Goal: Transaction & Acquisition: Purchase product/service

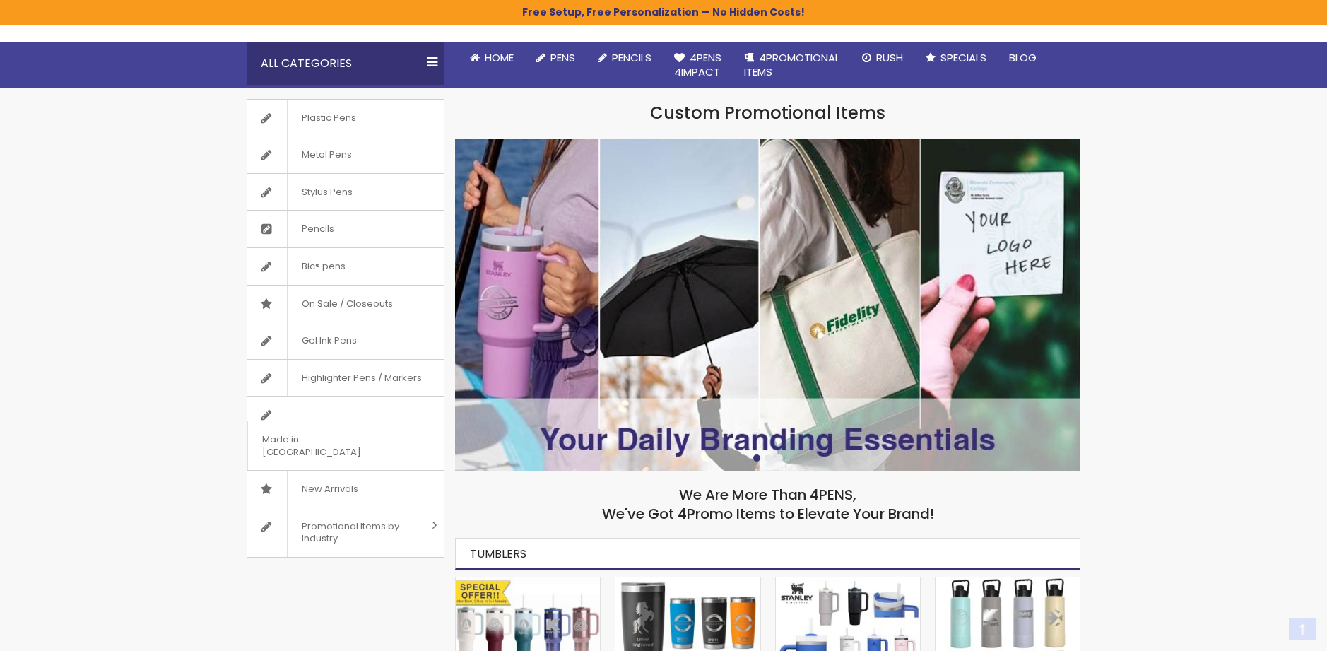
scroll to position [141, 0]
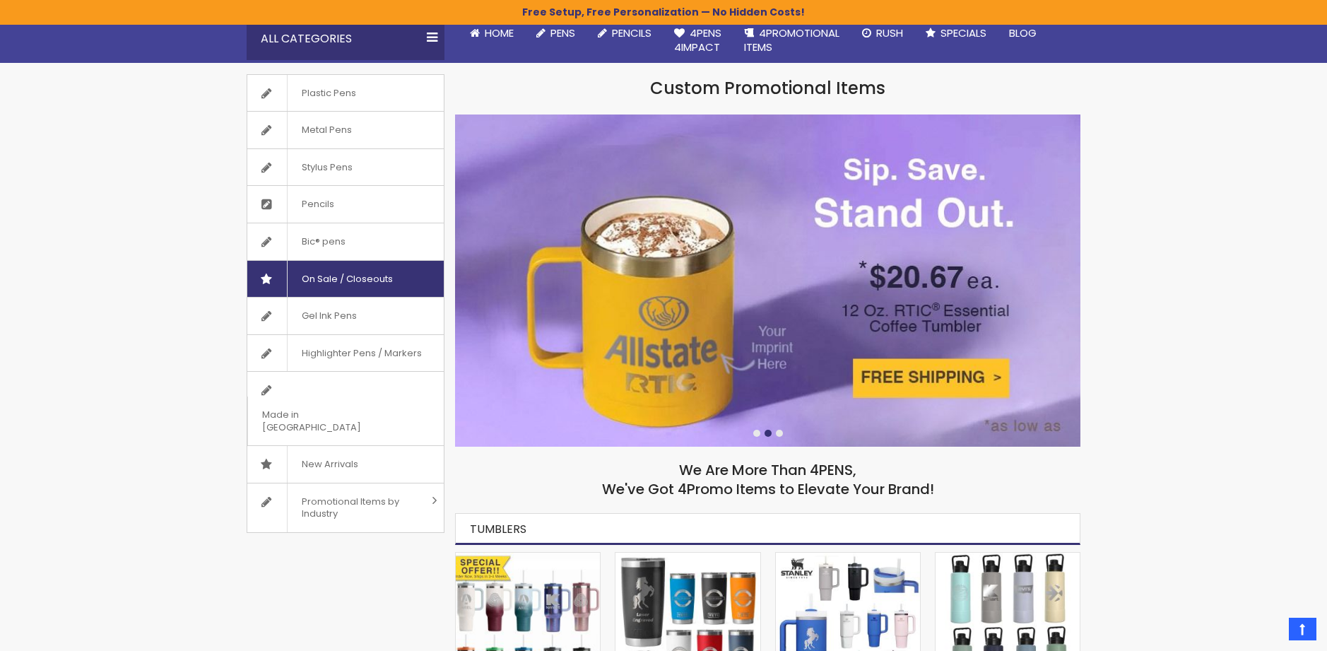
click at [373, 277] on span "On Sale / Closeouts" at bounding box center [347, 279] width 120 height 37
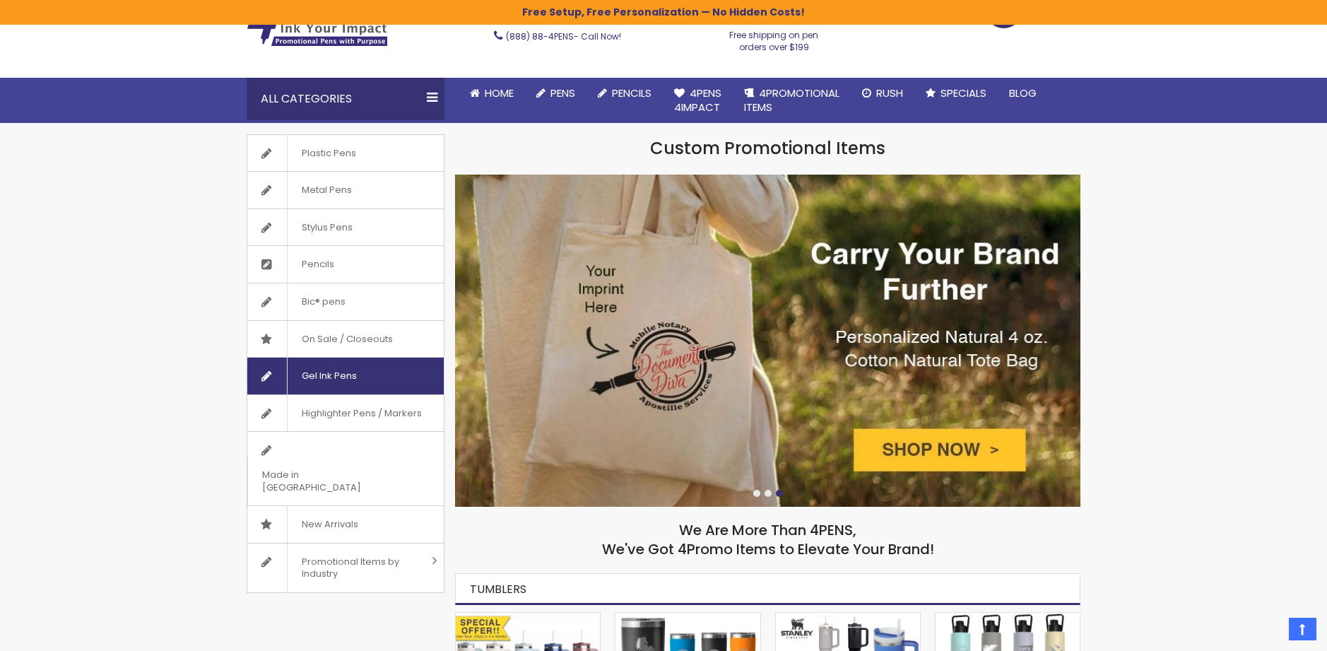
scroll to position [0, 0]
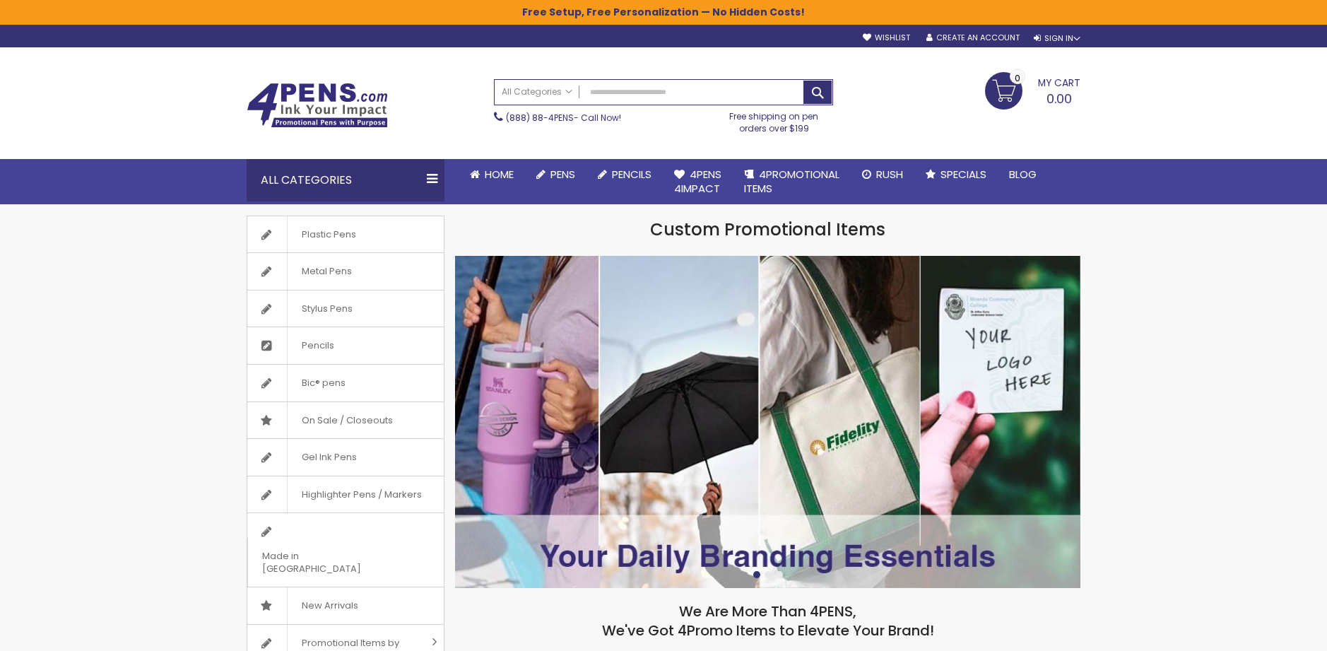
click at [426, 175] on div "All Categories" at bounding box center [346, 180] width 198 height 42
click at [854, 417] on img at bounding box center [768, 422] width 626 height 333
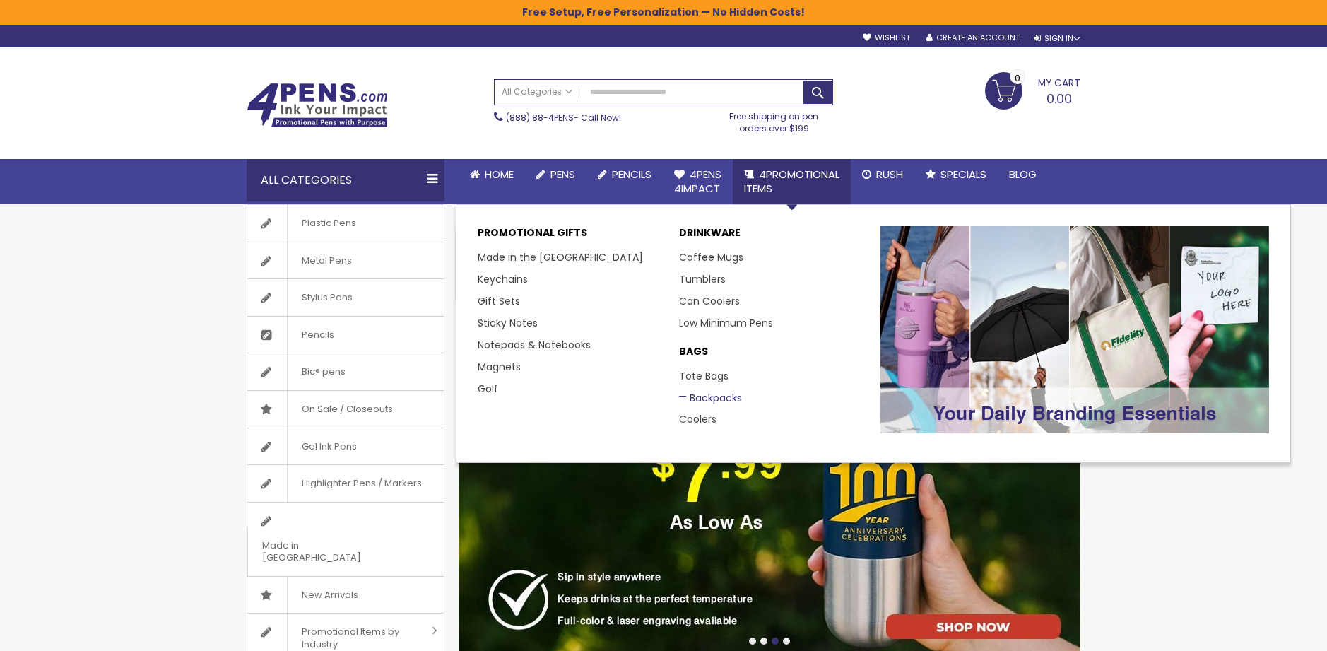
click at [716, 392] on link "Backpacks" at bounding box center [710, 398] width 63 height 14
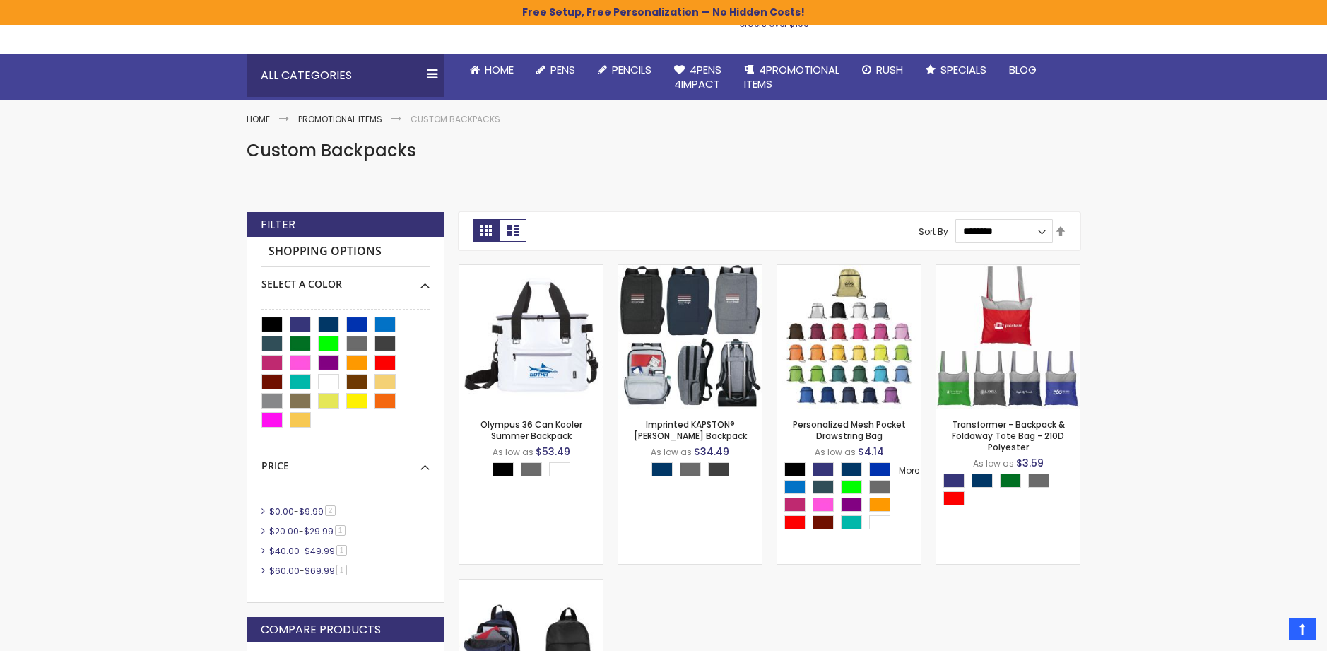
scroll to position [71, 0]
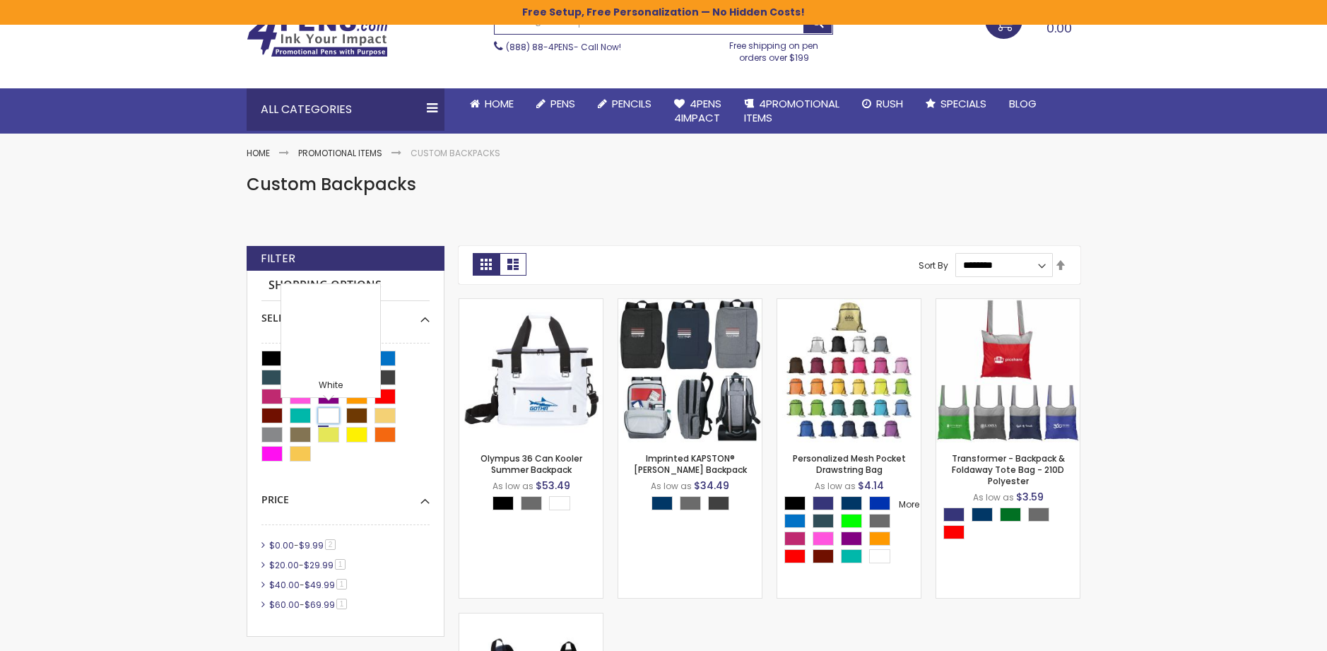
click at [328, 413] on div "White" at bounding box center [328, 416] width 21 height 16
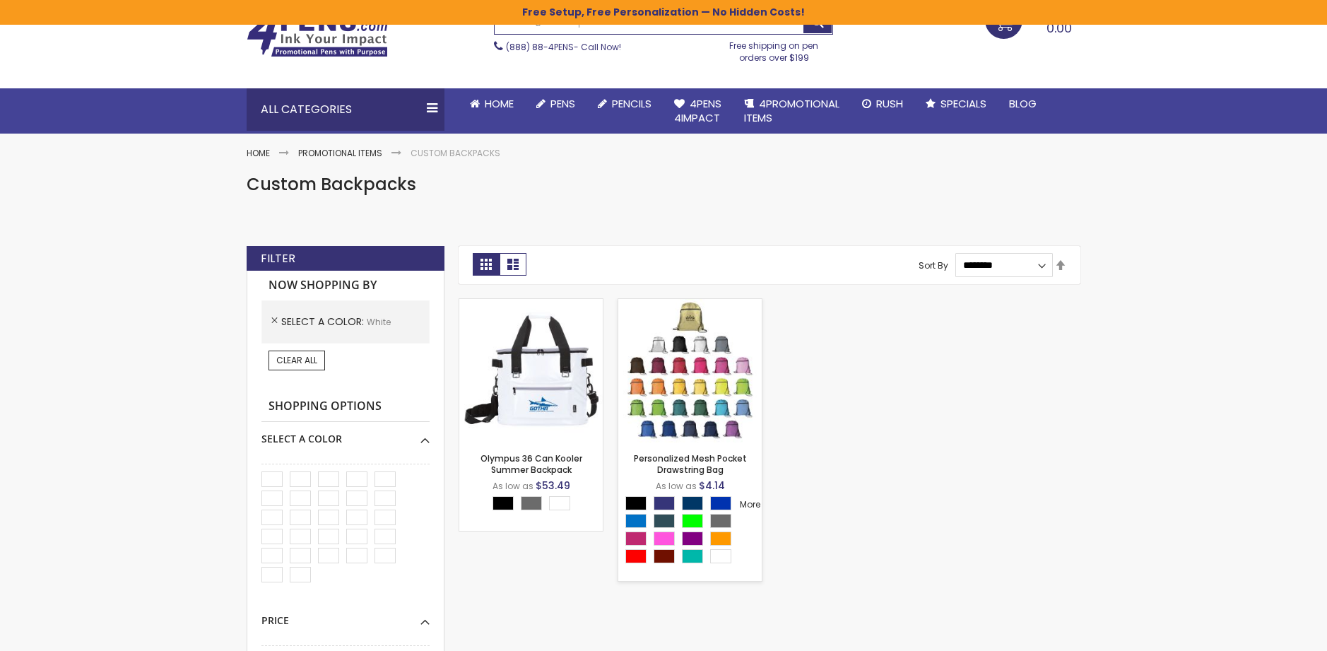
click at [692, 378] on img at bounding box center [690, 370] width 143 height 143
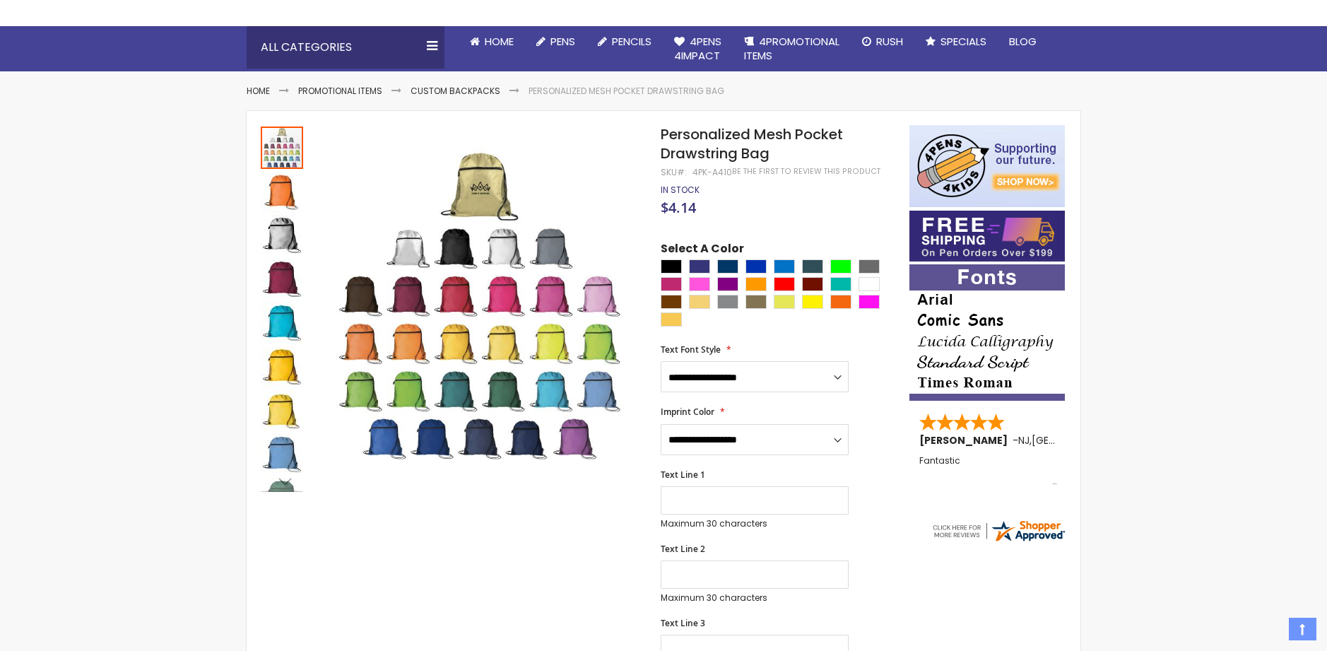
scroll to position [141, 0]
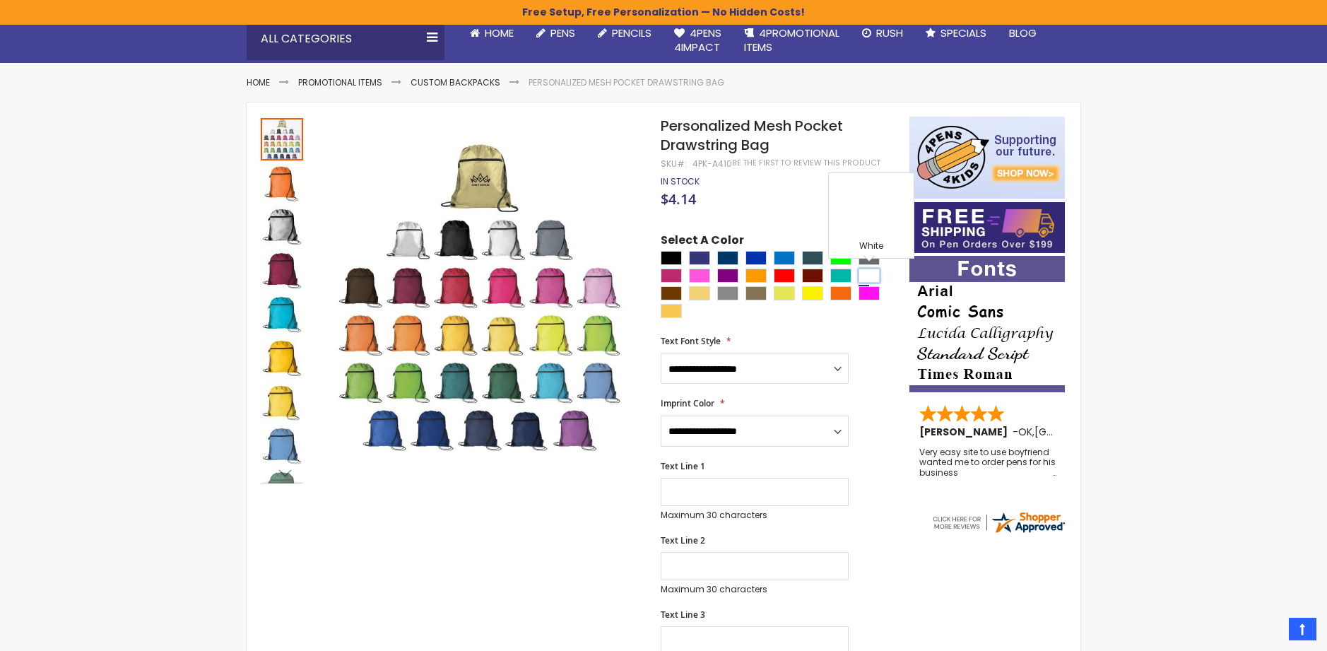
click at [869, 274] on div "White" at bounding box center [869, 276] width 21 height 14
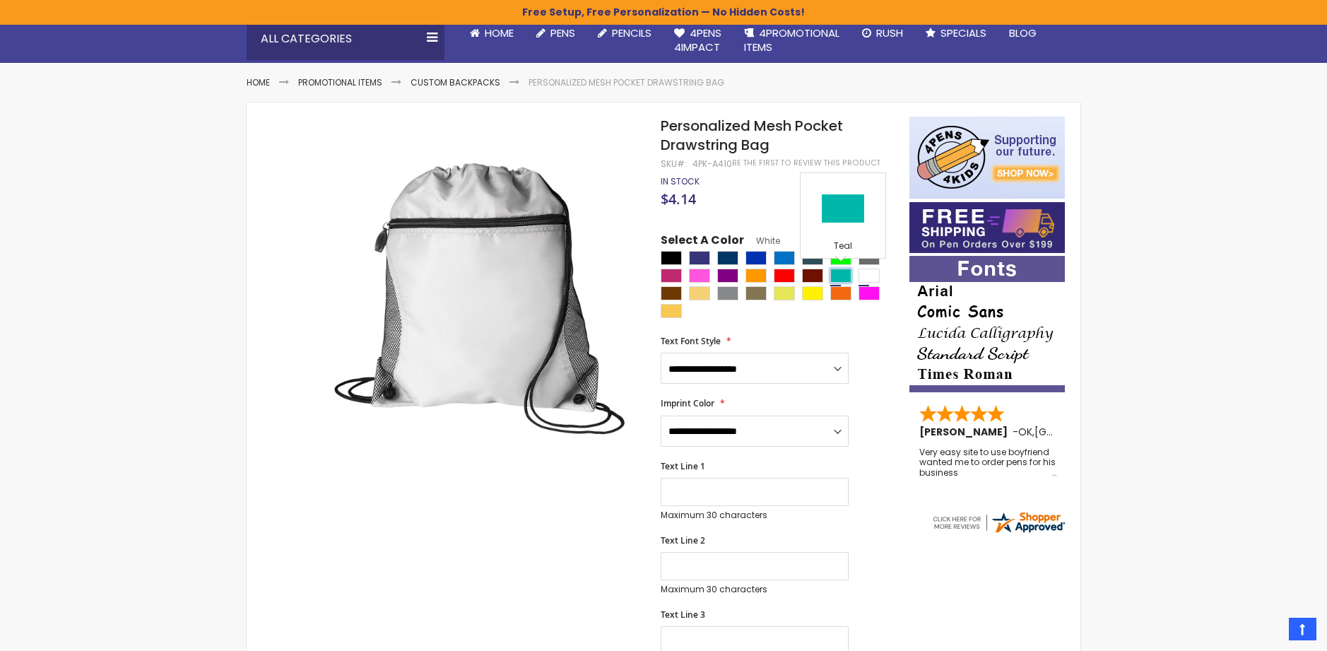
click at [838, 274] on div "Teal" at bounding box center [841, 276] width 21 height 14
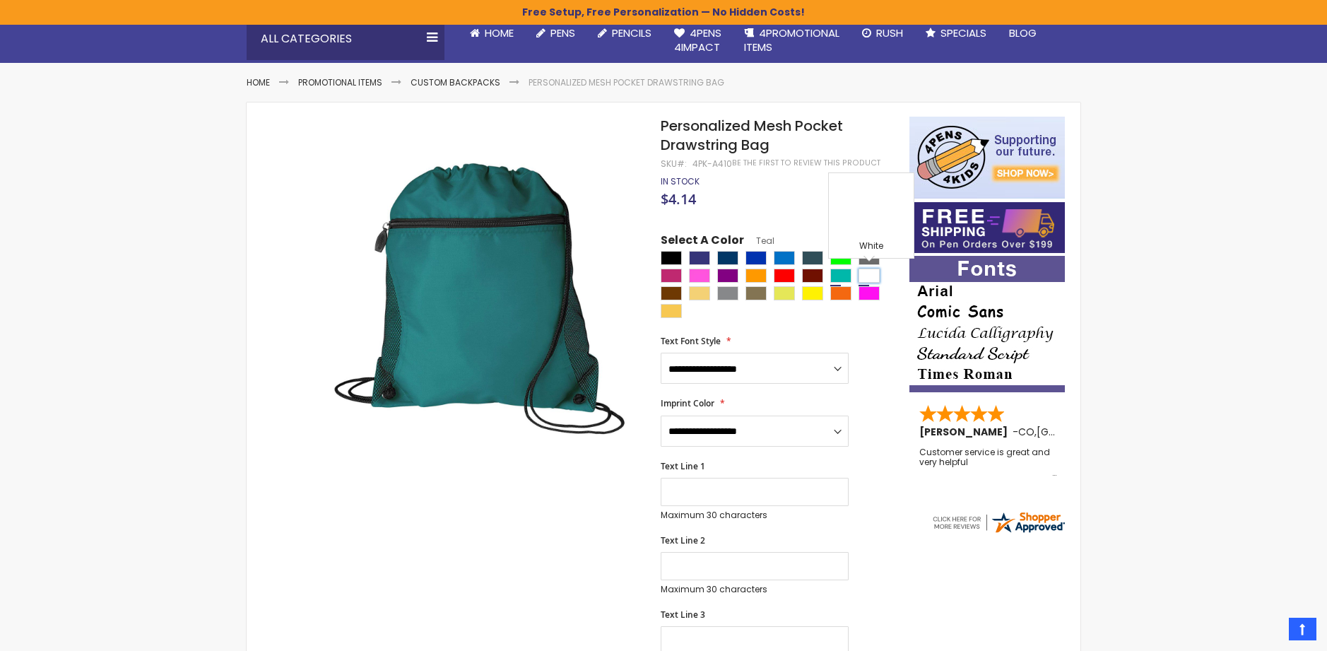
click at [867, 271] on div "White" at bounding box center [869, 276] width 21 height 14
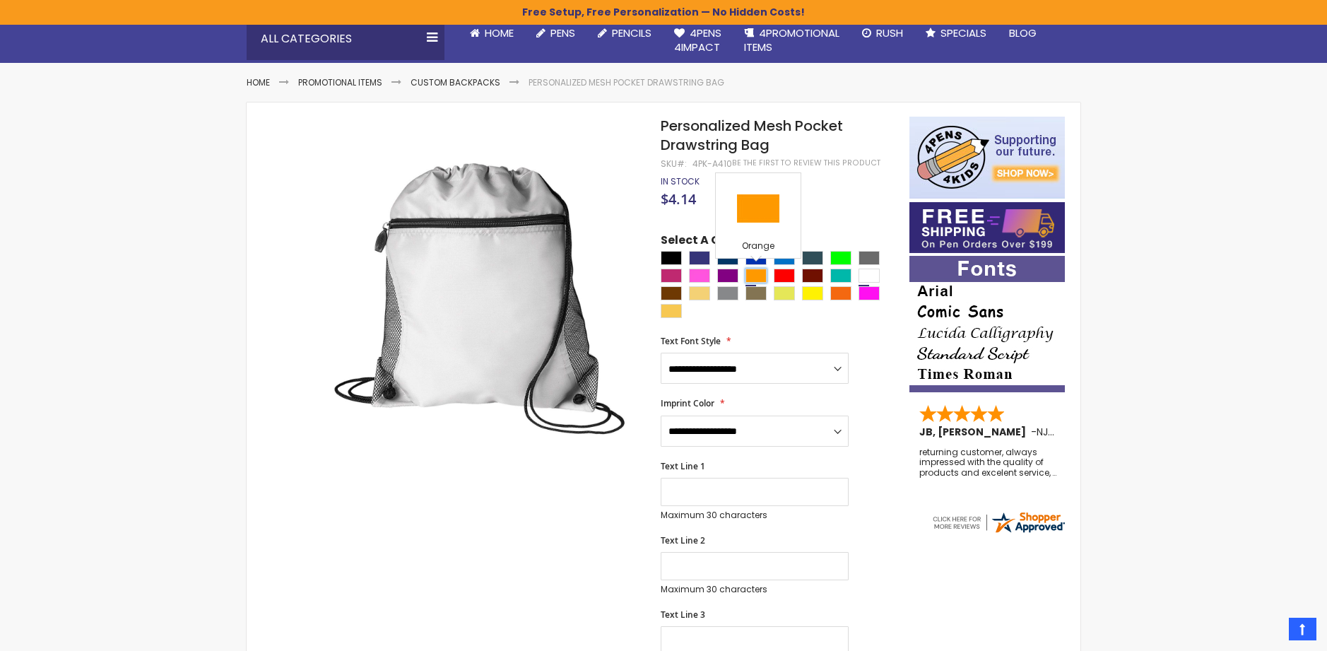
click at [759, 273] on div "Orange" at bounding box center [756, 276] width 21 height 14
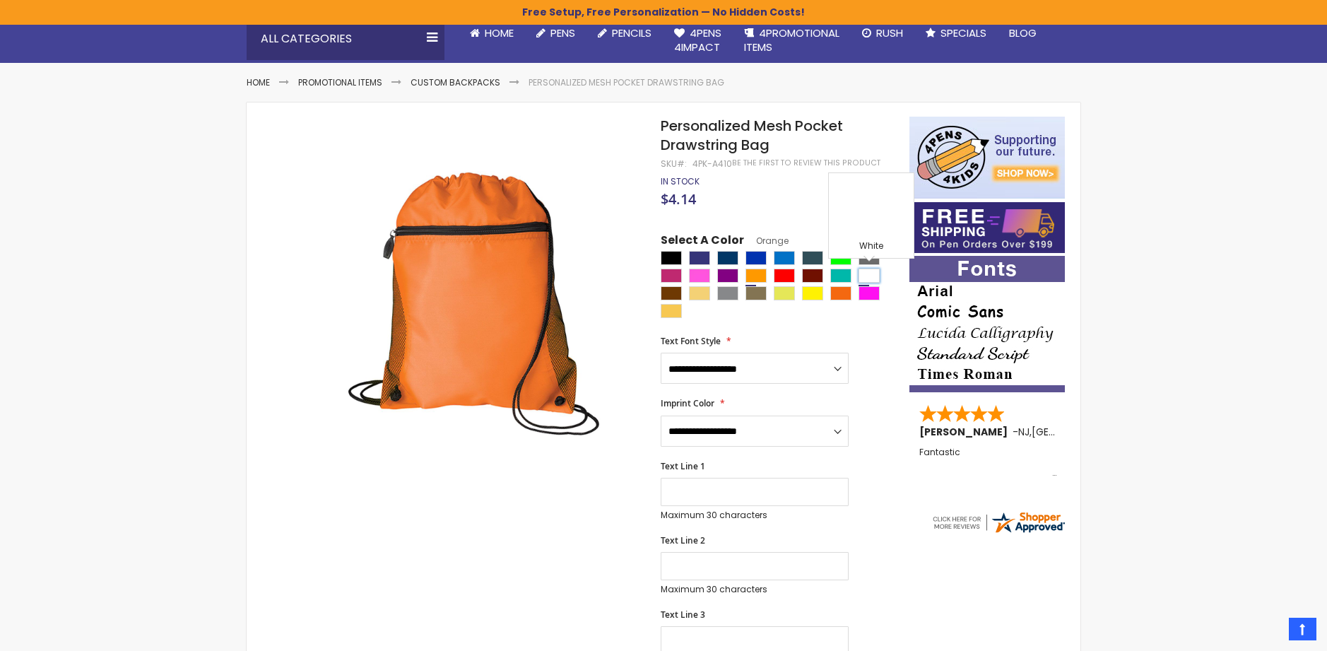
click at [865, 269] on div "White" at bounding box center [869, 276] width 21 height 14
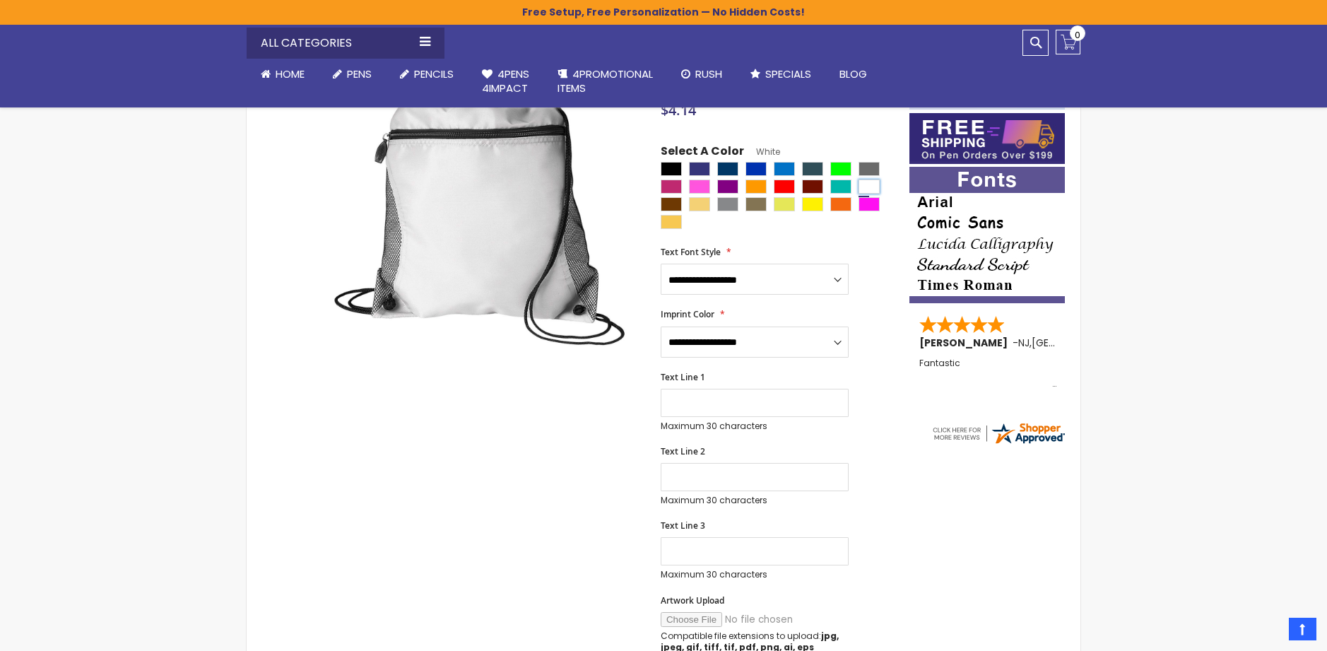
scroll to position [212, 0]
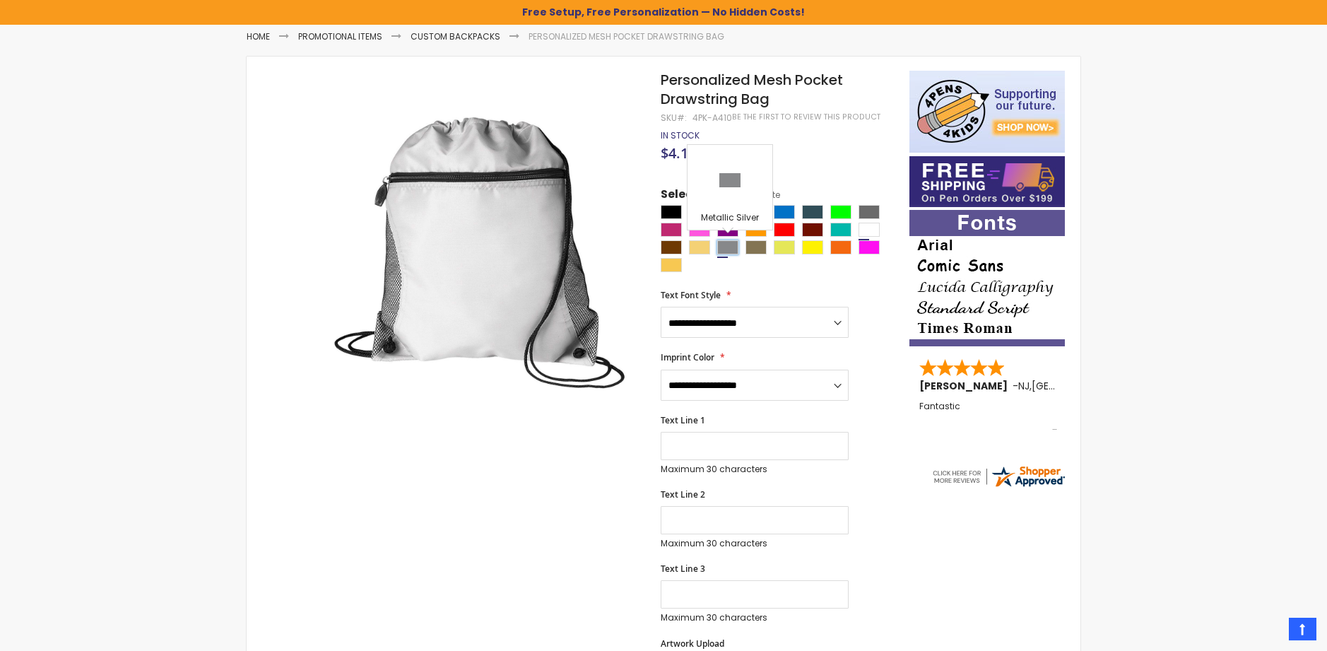
click at [728, 243] on div "Metallic Silver" at bounding box center [727, 247] width 21 height 14
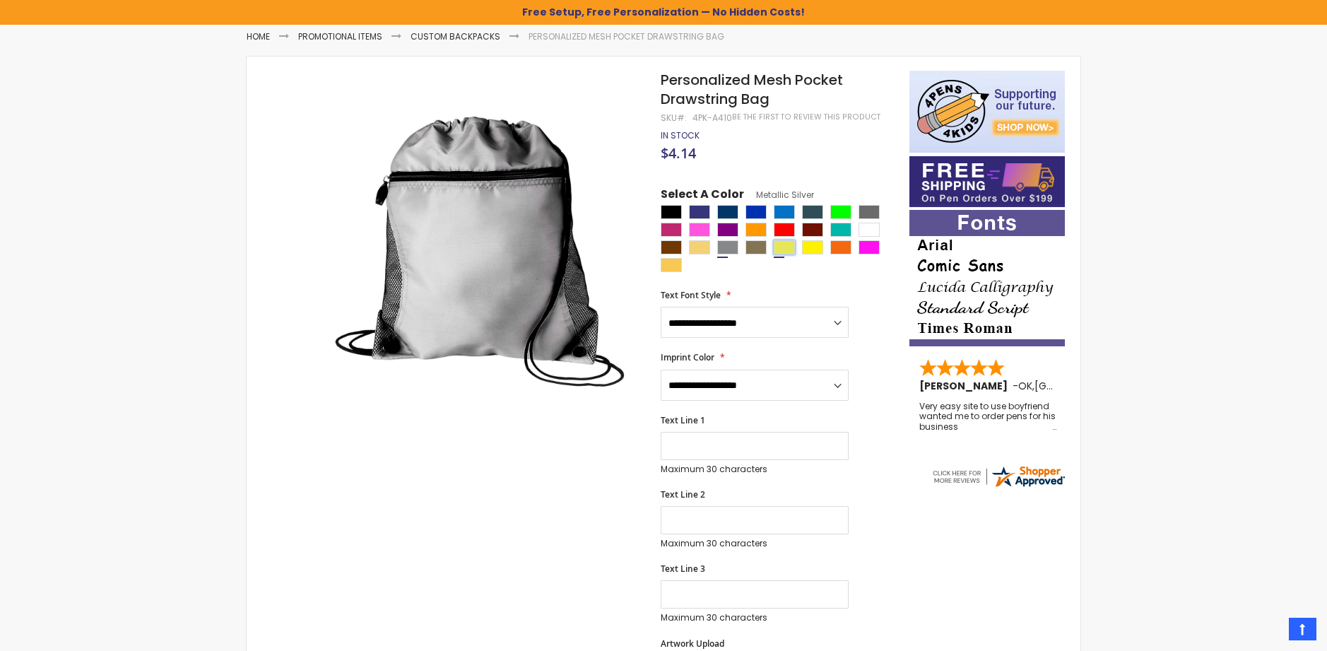
click at [778, 245] on div "Neon Lime" at bounding box center [784, 247] width 21 height 14
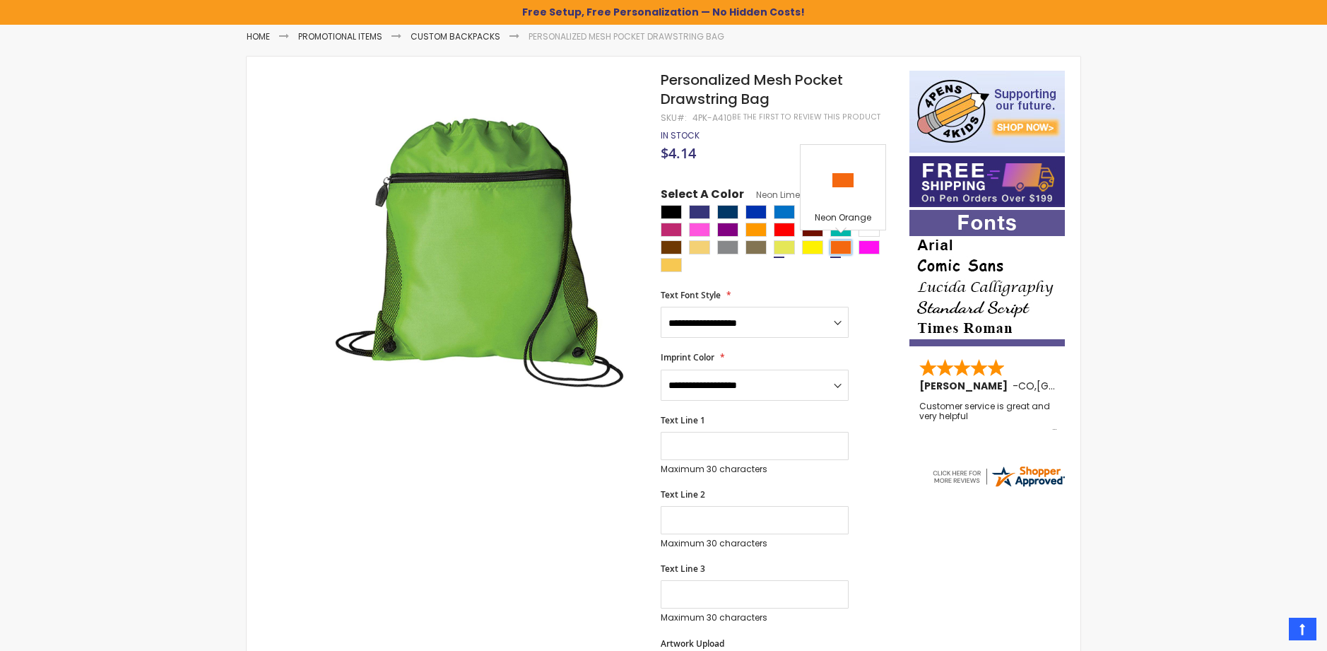
click at [842, 247] on div "Neon Orange" at bounding box center [841, 247] width 21 height 14
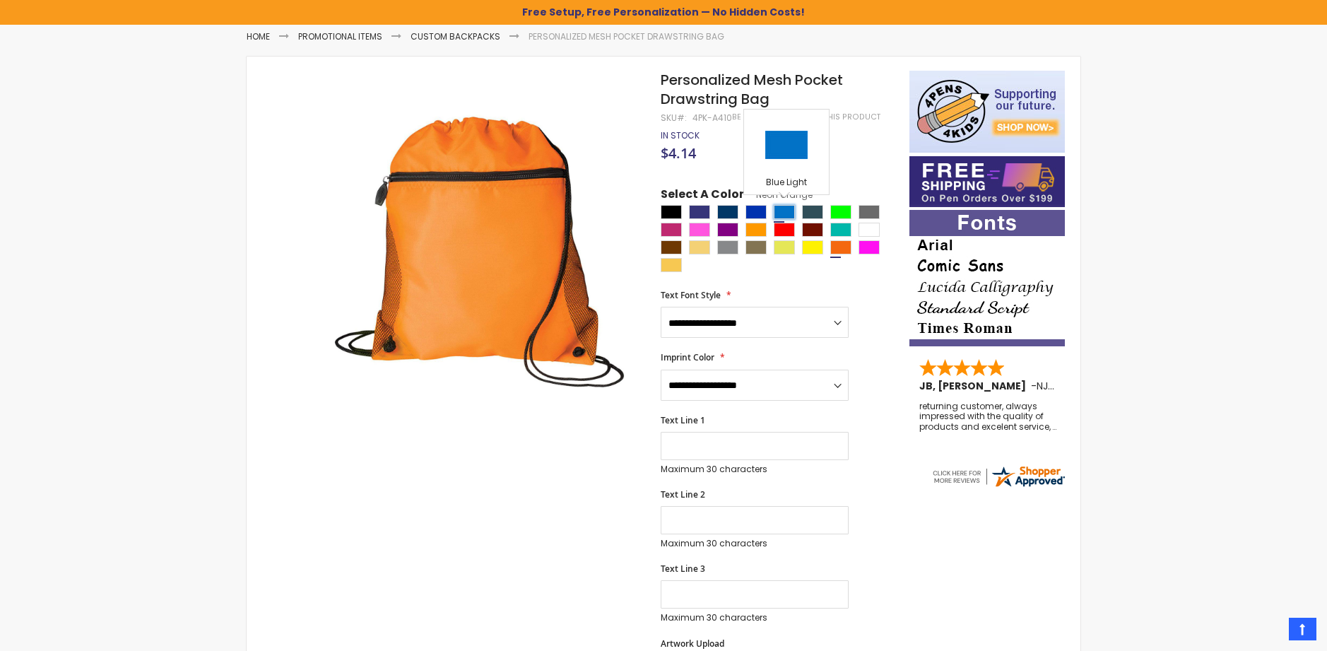
click at [787, 208] on div "Blue Light" at bounding box center [784, 212] width 21 height 14
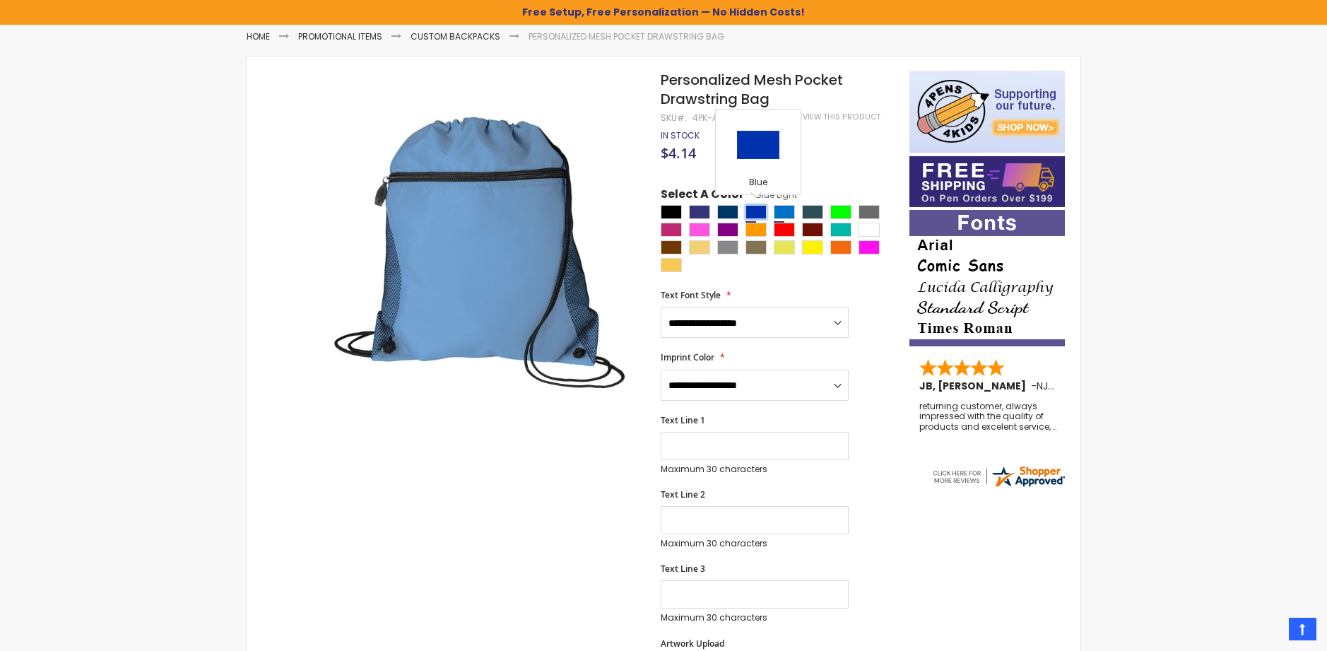
click at [758, 208] on div "Blue" at bounding box center [756, 212] width 21 height 14
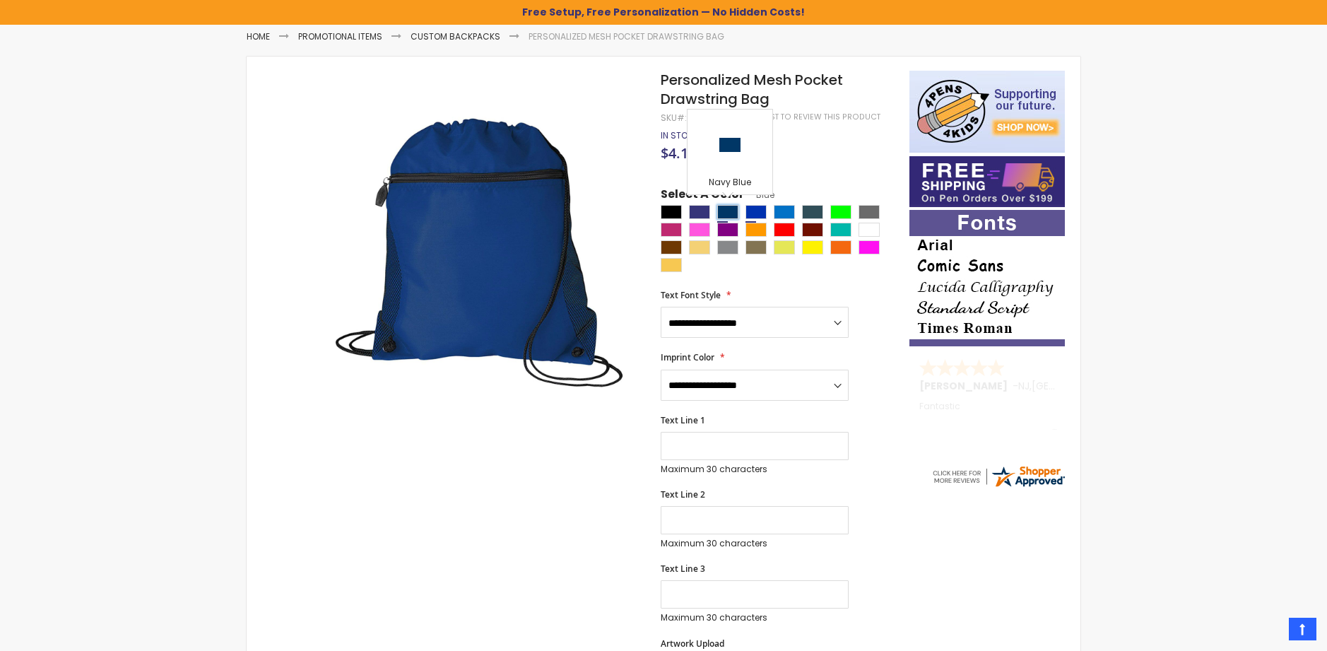
click at [729, 209] on div "Navy Blue" at bounding box center [727, 212] width 21 height 14
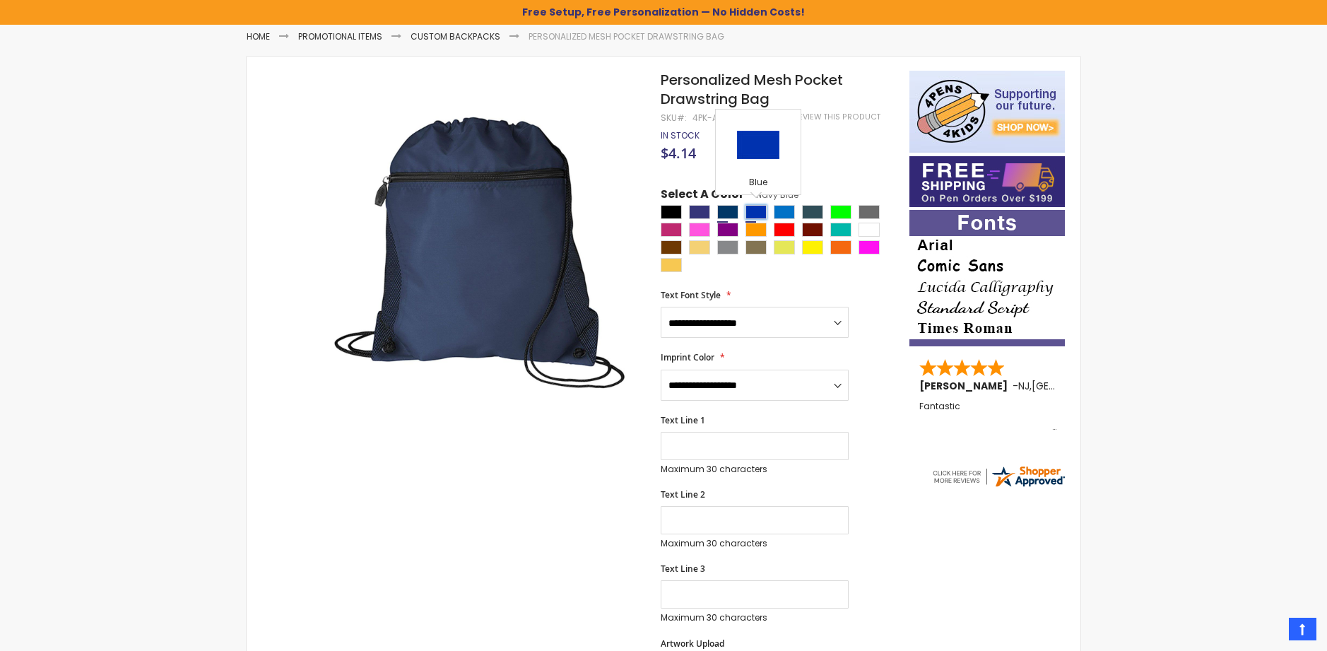
click at [754, 209] on div "Blue" at bounding box center [756, 212] width 21 height 14
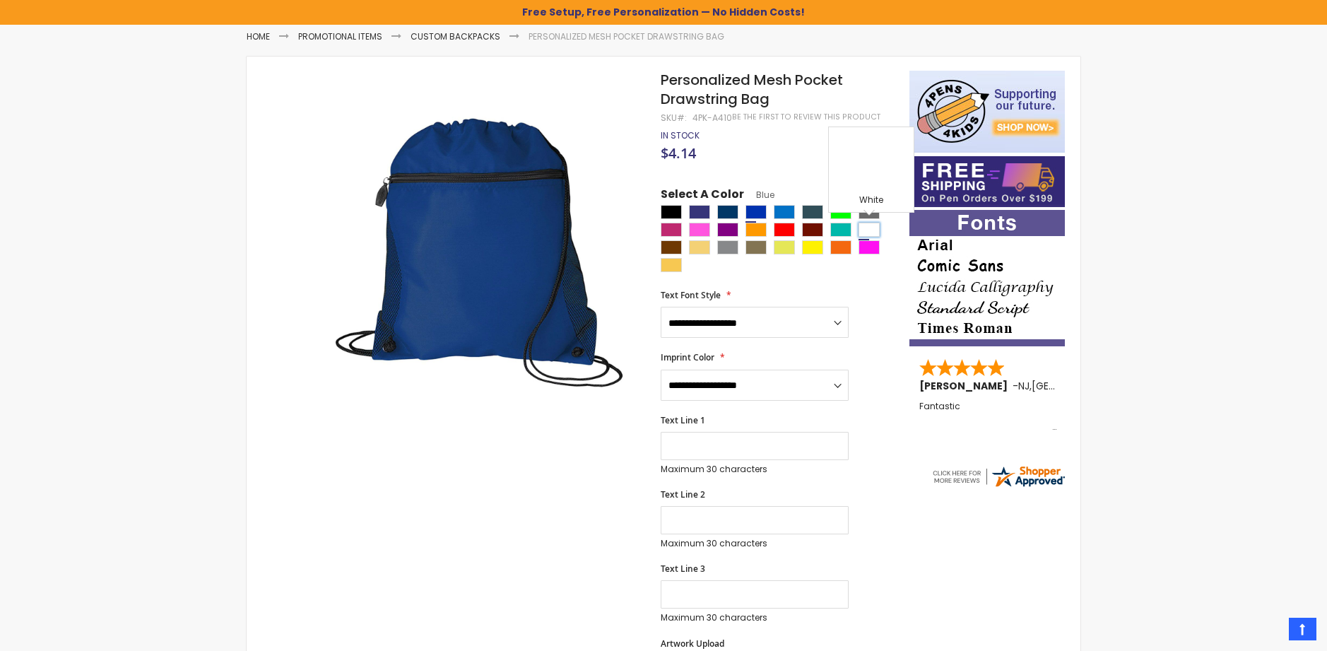
click at [859, 225] on div "White" at bounding box center [869, 230] width 21 height 14
type input "****"
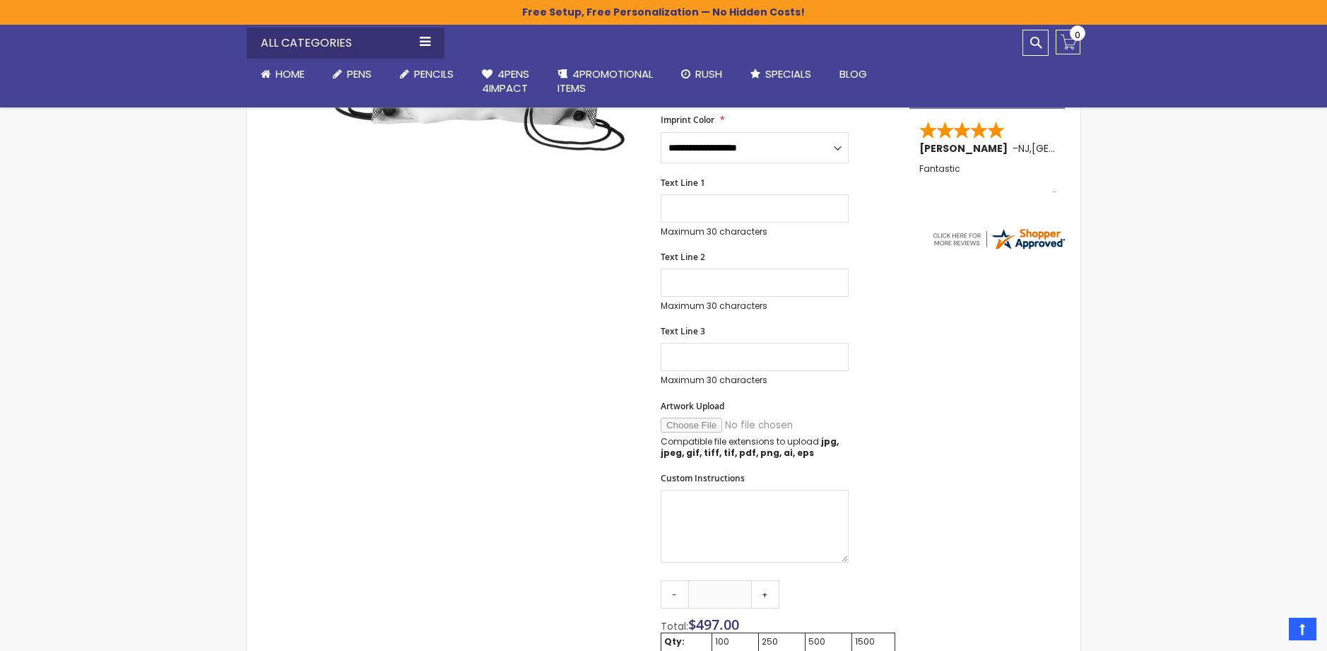
scroll to position [495, 0]
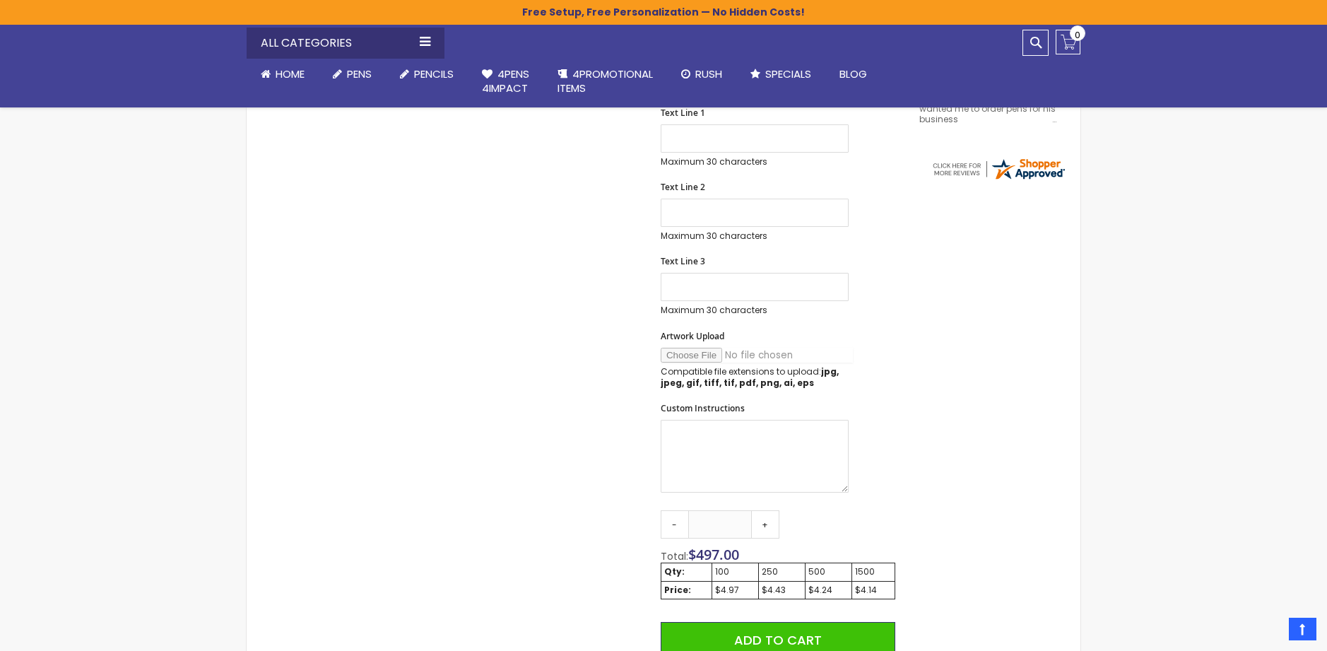
click at [681, 351] on input "Artwork Upload" at bounding box center [757, 355] width 192 height 15
type input "**********"
click at [690, 354] on input "Artwork Upload" at bounding box center [757, 355] width 192 height 15
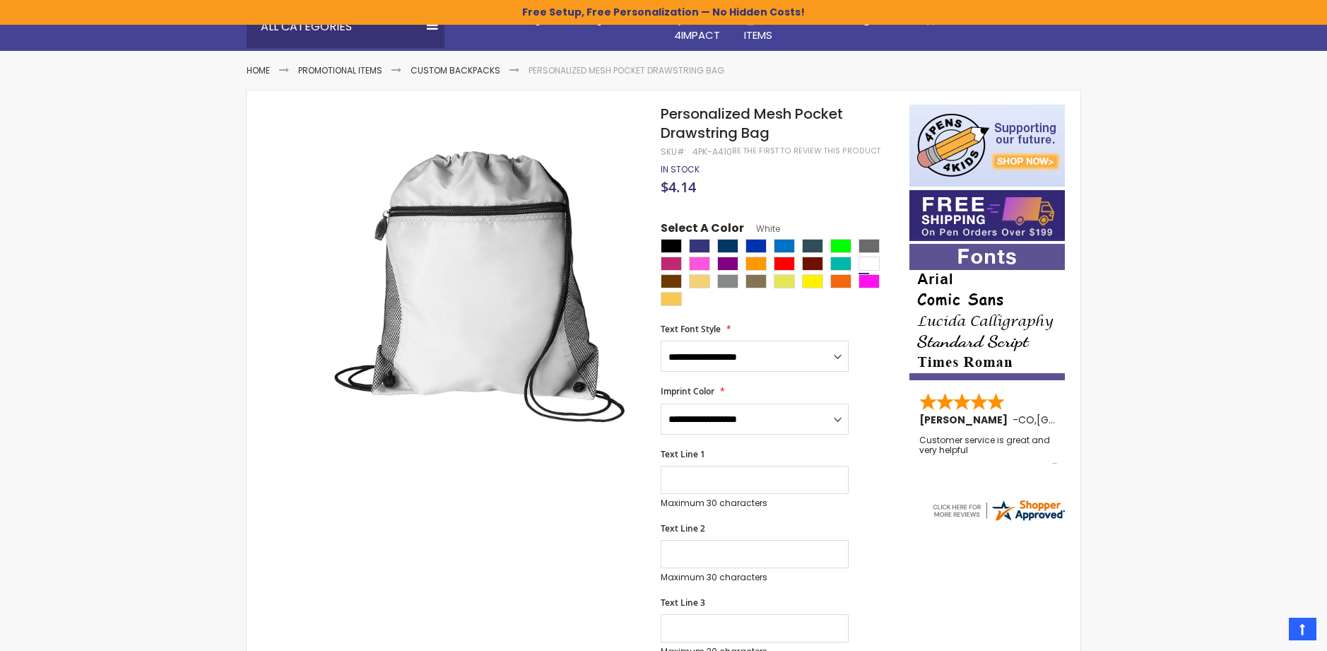
scroll to position [141, 0]
